Goal: Go to known website: Access a specific website the user already knows

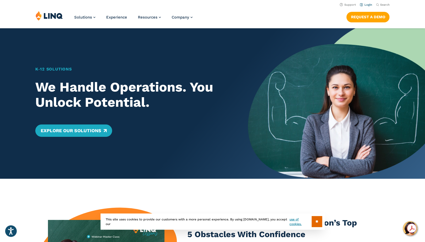
click at [367, 5] on link "Login" at bounding box center [366, 4] width 12 height 3
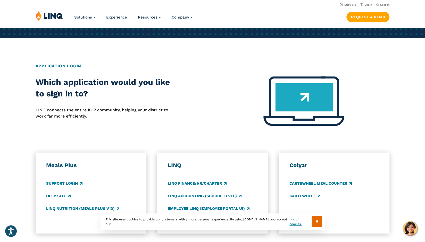
scroll to position [155, 0]
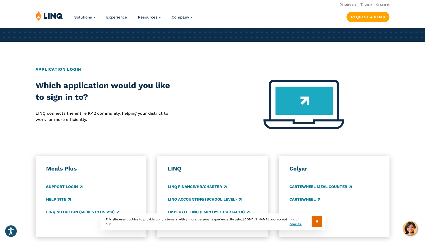
click at [333, 102] on img at bounding box center [303, 104] width 81 height 49
click at [309, 104] on img at bounding box center [303, 104] width 81 height 49
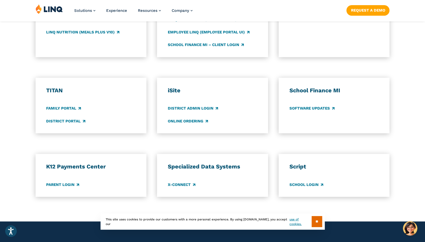
scroll to position [335, 0]
click at [54, 186] on link "Parent Login" at bounding box center [62, 185] width 33 height 6
